Goal: Find specific page/section: Find specific page/section

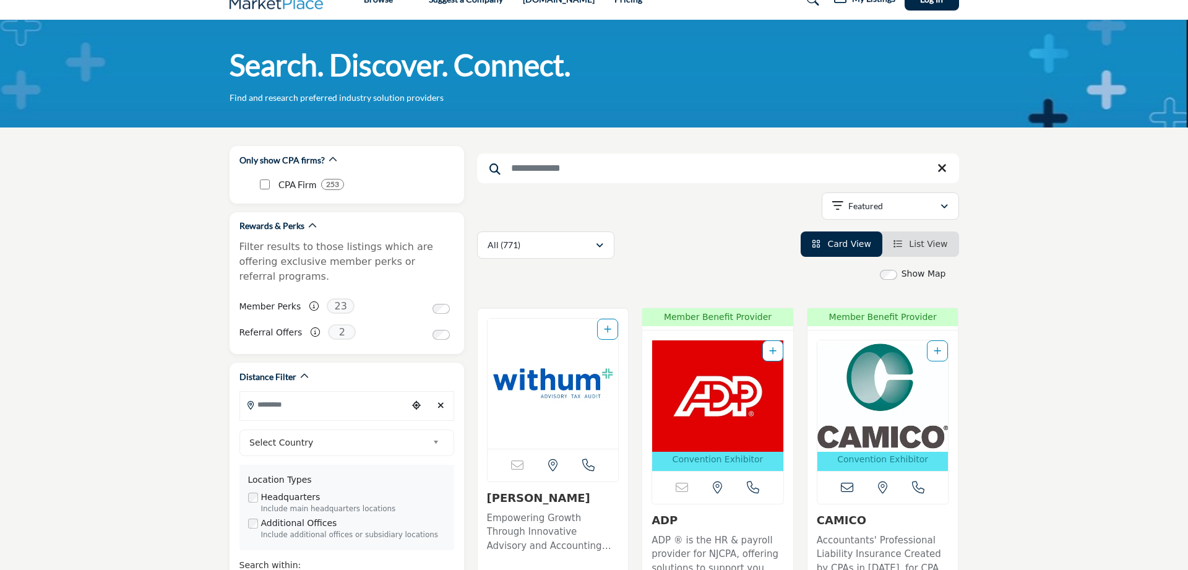
scroll to position [126, 0]
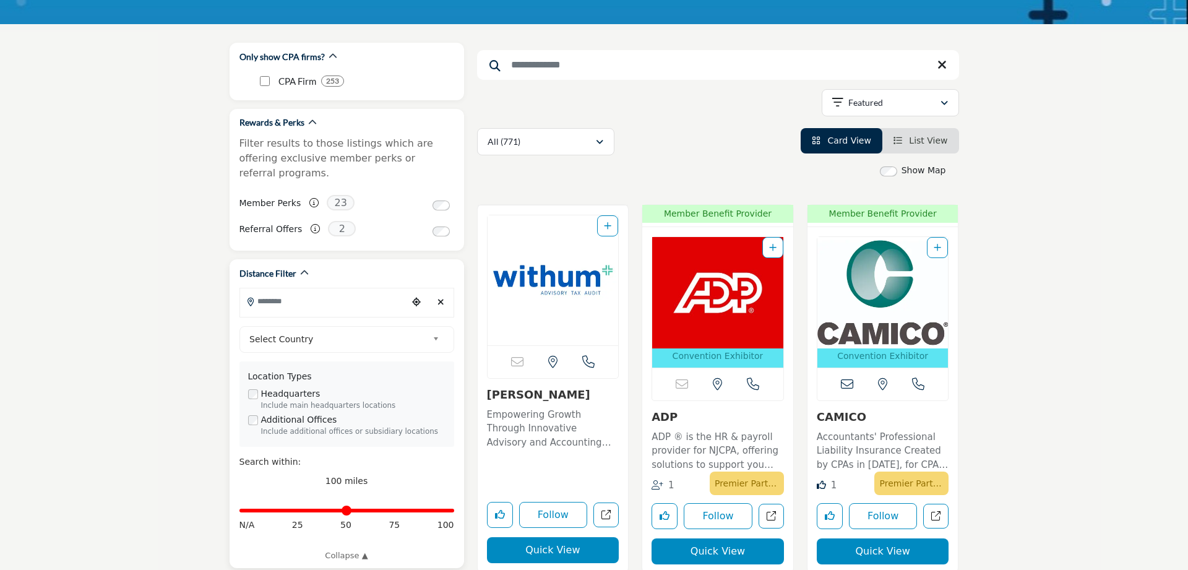
click at [352, 291] on input "Search Location" at bounding box center [323, 301] width 167 height 24
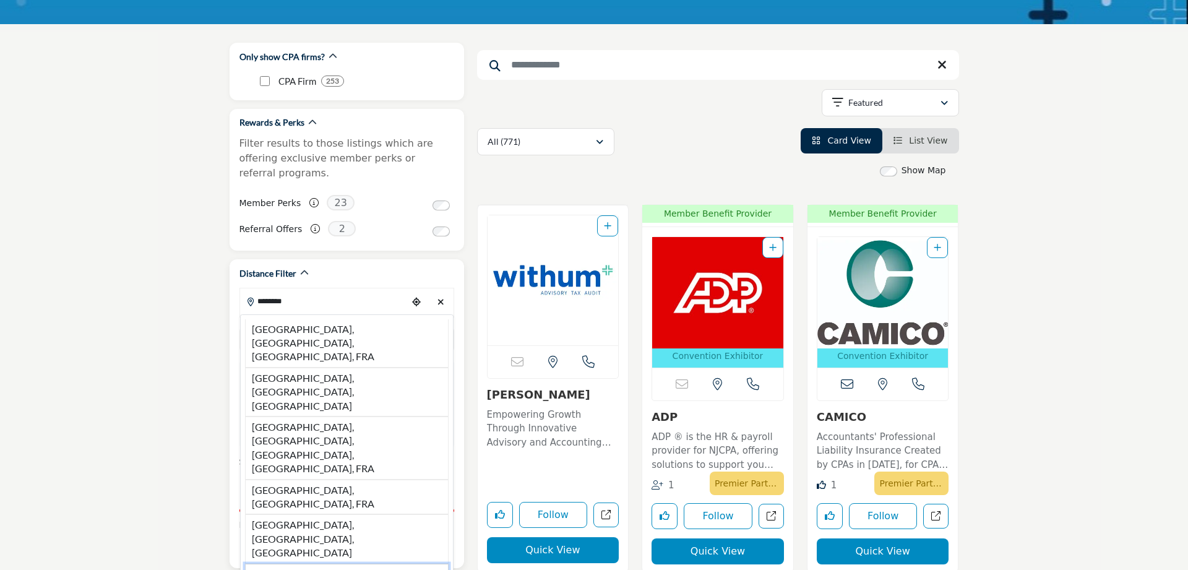
type input "**********"
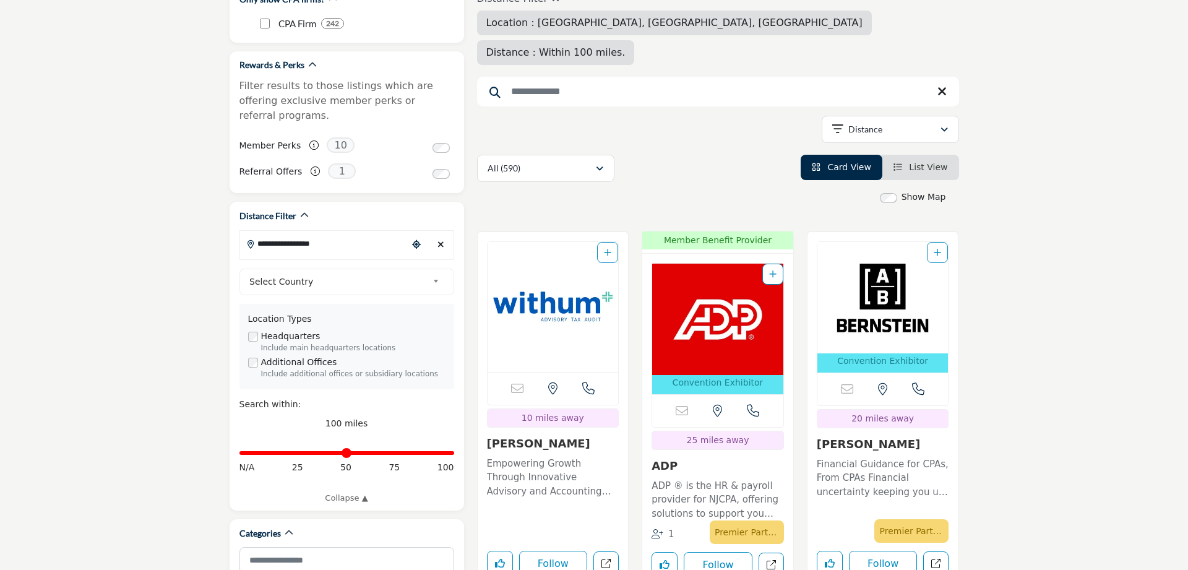
scroll to position [126, 0]
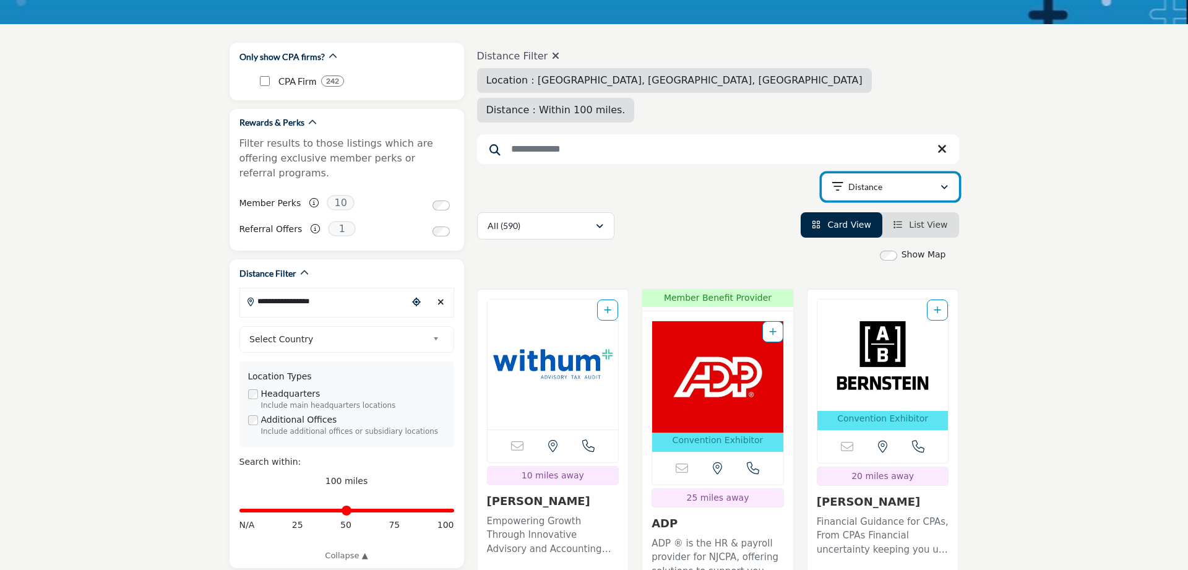
click at [893, 180] on div "Distance" at bounding box center [887, 187] width 108 height 15
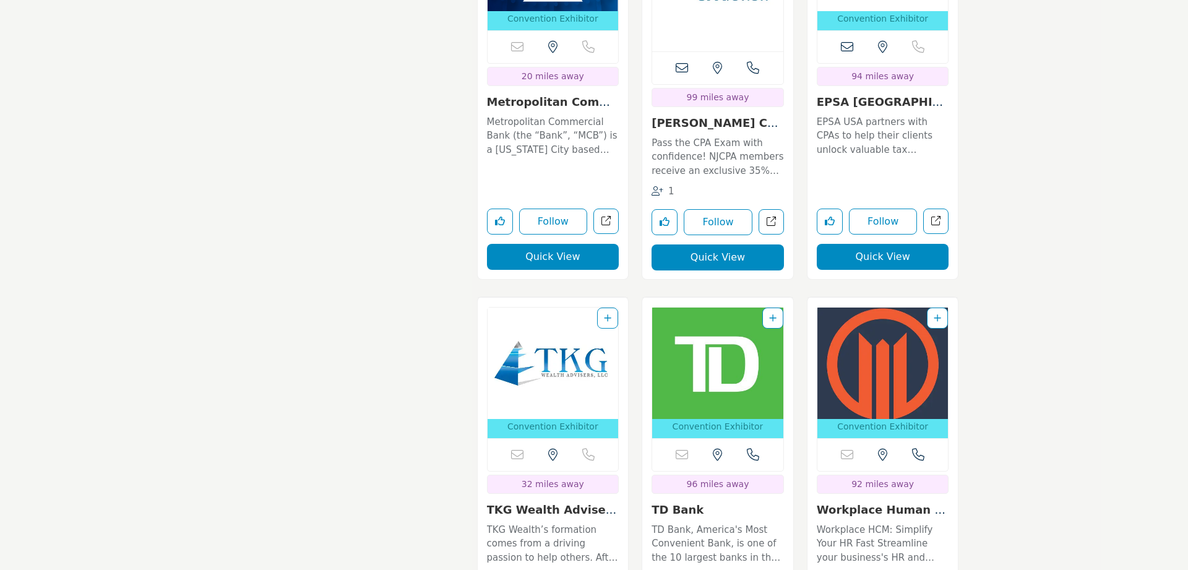
scroll to position [5177, 0]
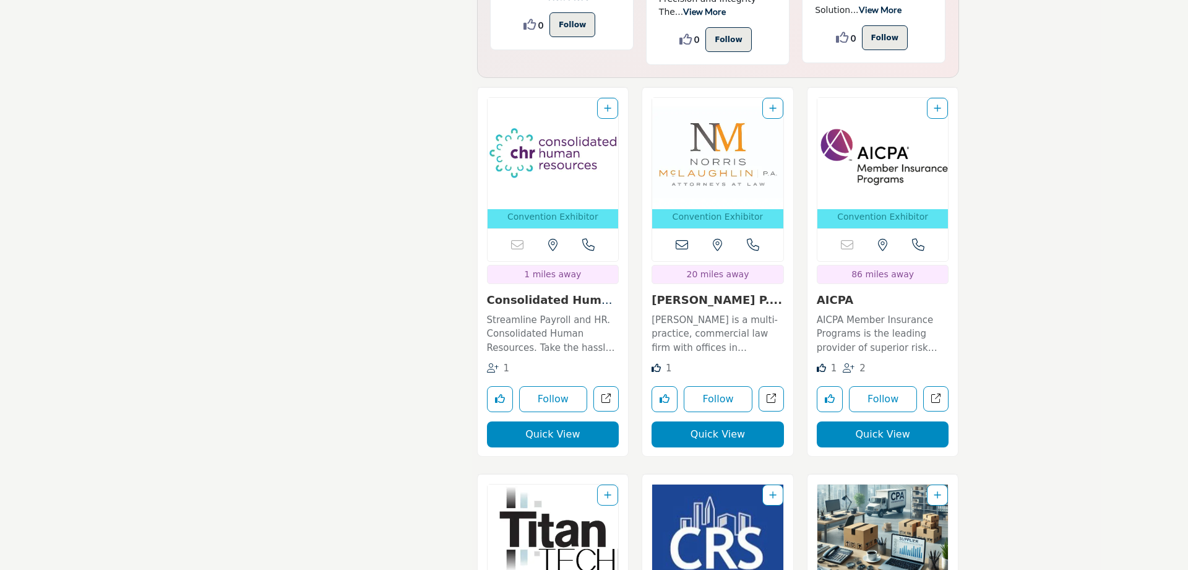
drag, startPoint x: 1014, startPoint y: 438, endPoint x: 998, endPoint y: 266, distance: 172.2
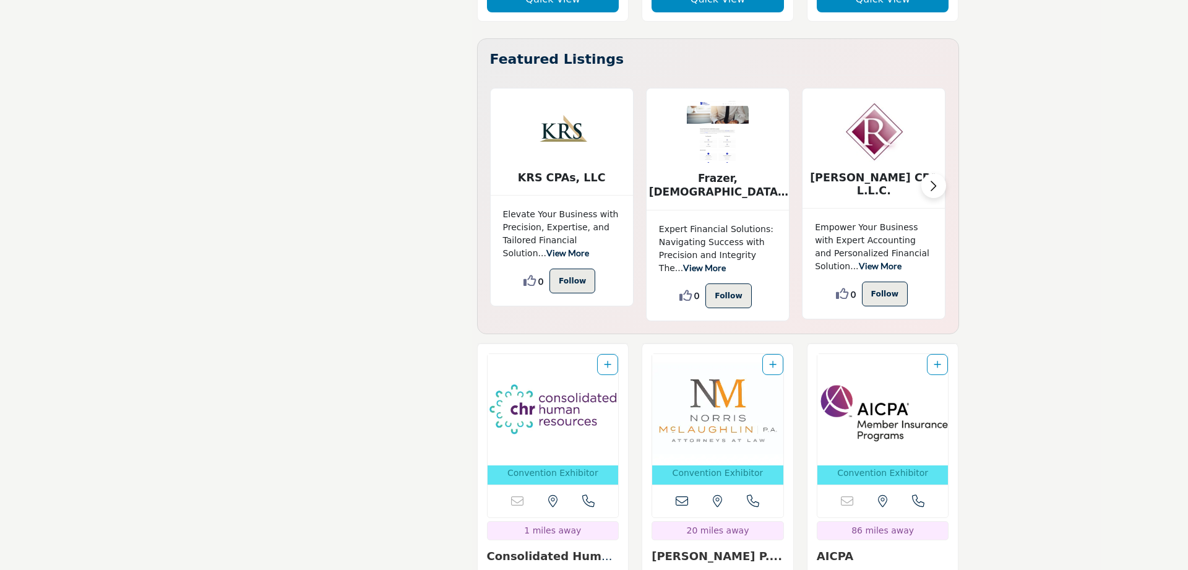
scroll to position [3201, 0]
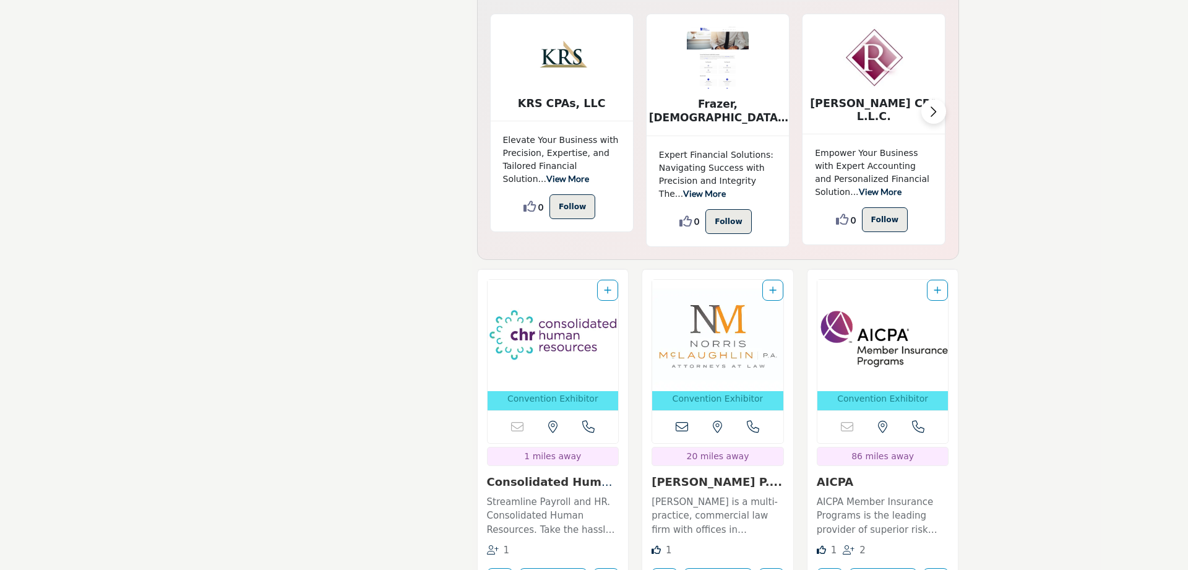
click at [714, 280] on img "Open Listing in new tab" at bounding box center [717, 335] width 131 height 111
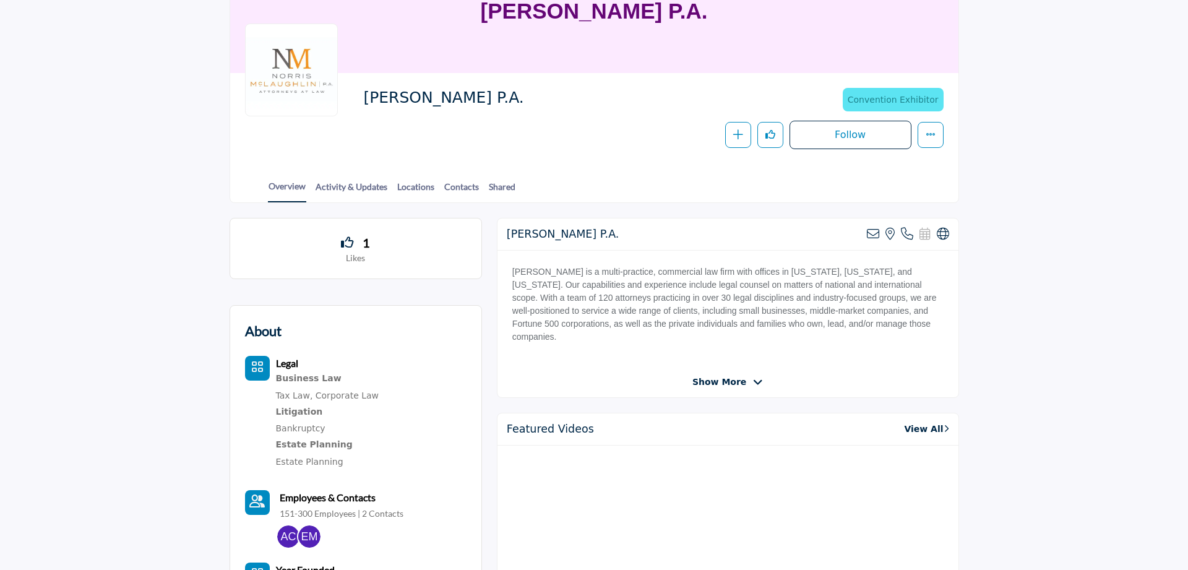
scroll to position [126, 0]
